Goal: Task Accomplishment & Management: Use online tool/utility

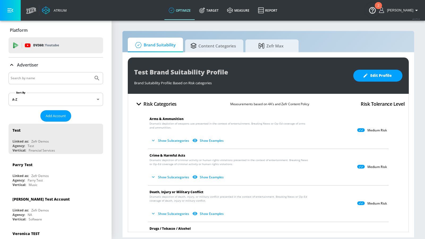
click at [83, 82] on div at bounding box center [55, 78] width 94 height 12
click at [75, 78] on input "Search by name" at bounding box center [51, 78] width 80 height 7
type input "paramount"
click at [91, 72] on button "Submit Search" at bounding box center [97, 78] width 12 height 12
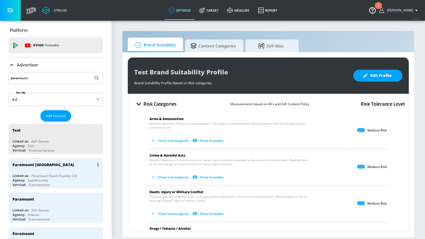
click at [57, 170] on div "Paramount Canada Linked as: Paramount (Spark Foundry CA) Agency: SparkFoundry V…" at bounding box center [55, 173] width 94 height 30
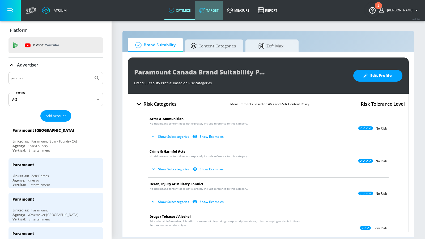
click at [217, 7] on link "Target" at bounding box center [209, 10] width 28 height 19
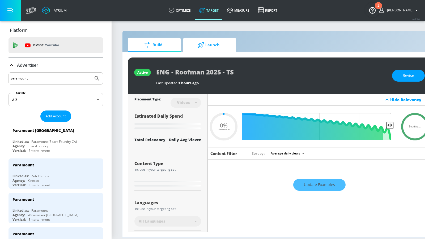
click at [216, 49] on span "Launch" at bounding box center [208, 45] width 40 height 13
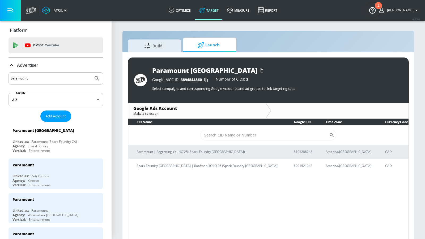
click at [271, 132] on input "Sort By" at bounding box center [264, 135] width 129 height 11
paste input "6001521043"
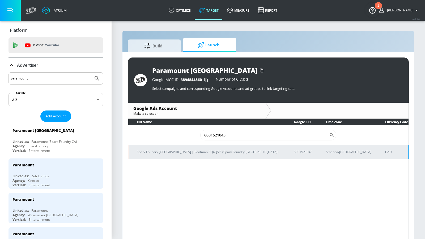
type input "6001521043"
click at [221, 154] on p "Spark Foundry [GEOGRAPHIC_DATA] | Roofman 3Q4Q'25 (Spark Foundry [GEOGRAPHIC_DA…" at bounding box center [209, 152] width 144 height 6
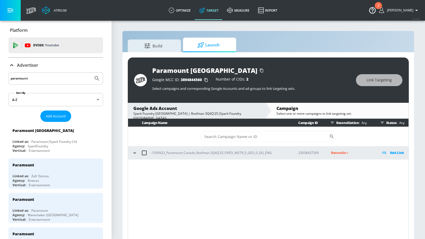
click at [132, 152] on icon "button" at bounding box center [134, 152] width 5 height 5
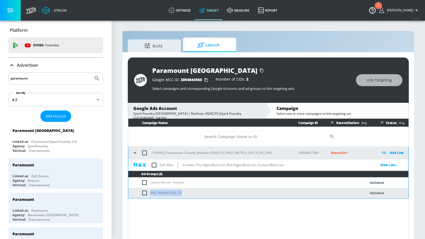
drag, startPoint x: 184, startPoint y: 192, endPoint x: 149, endPoint y: 192, distance: 35.0
click at [149, 192] on td "ENG - Roofman 2025 - TS" at bounding box center [241, 193] width 227 height 10
copy td "ENG - Roofman 2025 - TS"
click at [144, 192] on input "checkbox" at bounding box center [145, 193] width 9 height 6
checkbox input "true"
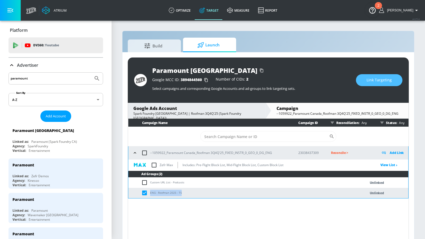
click at [370, 79] on span "Link Targeting" at bounding box center [378, 80] width 25 height 7
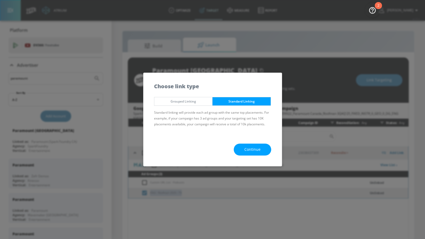
click at [252, 153] on span "Continue" at bounding box center [252, 149] width 16 height 7
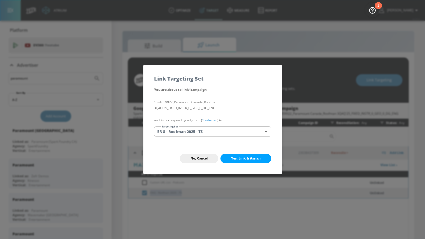
click at [242, 136] on body "Atrium optimize Target measure Report optimize Target measure Report v 4.25.4 […" at bounding box center [212, 123] width 425 height 247
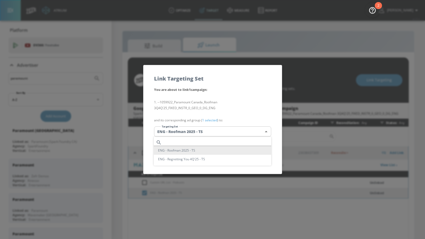
click at [230, 144] on input "text" at bounding box center [217, 142] width 107 height 7
paste input "ENG - Roofman 2025 - TS"
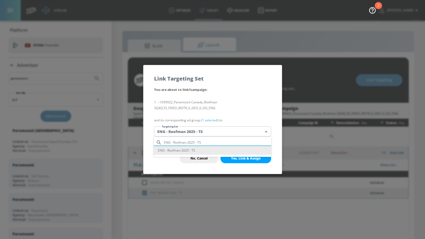
type input "ENG - Roofman 2025 - TS"
click at [229, 148] on li "ENG - Roofman 2025 - TS" at bounding box center [212, 150] width 117 height 9
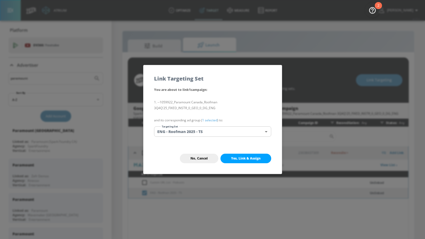
click at [239, 156] on button "Yes, Link & Assign" at bounding box center [245, 159] width 51 height 10
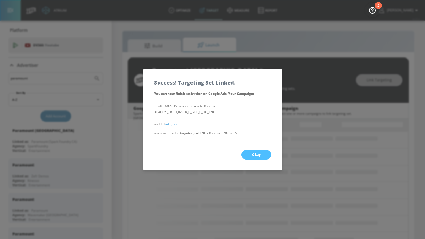
click at [256, 157] on button "Okay" at bounding box center [256, 155] width 30 height 10
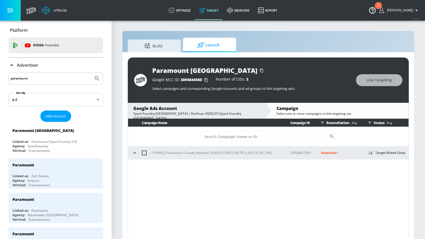
click at [327, 153] on p "Reconcile >" at bounding box center [340, 153] width 39 height 6
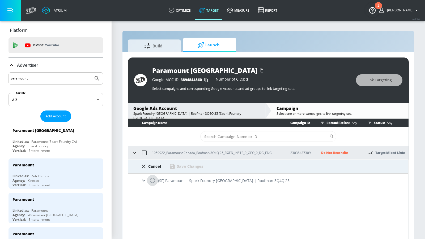
click at [152, 179] on input "radio" at bounding box center [152, 180] width 11 height 11
radio input "true"
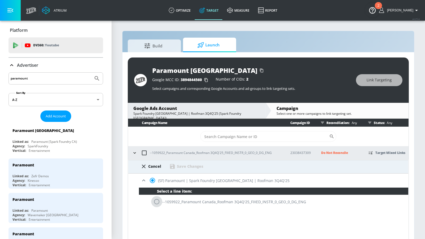
click at [160, 201] on input "radio" at bounding box center [156, 201] width 11 height 11
radio input "true"
click at [182, 171] on div "Cancel Save Changes" at bounding box center [268, 167] width 280 height 14
click at [182, 166] on div "Save Changes" at bounding box center [190, 166] width 26 height 5
